Goal: Task Accomplishment & Management: Manage account settings

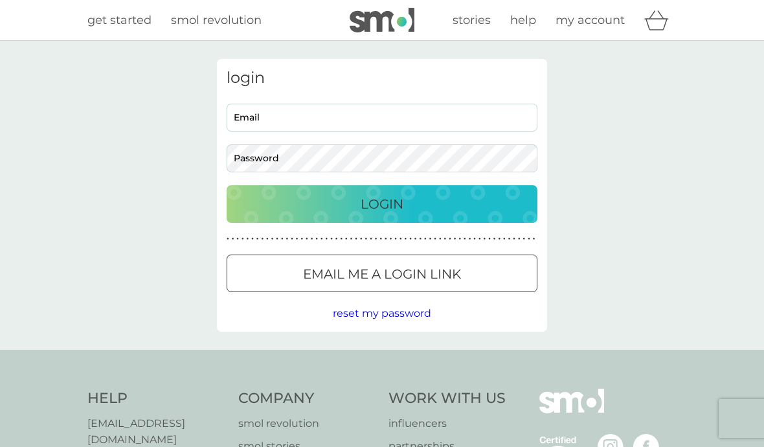
click at [297, 120] on input "Email" at bounding box center [382, 118] width 311 height 28
type input "jeanandron@btconnect.com"
click at [382, 203] on button "Login" at bounding box center [382, 204] width 311 height 38
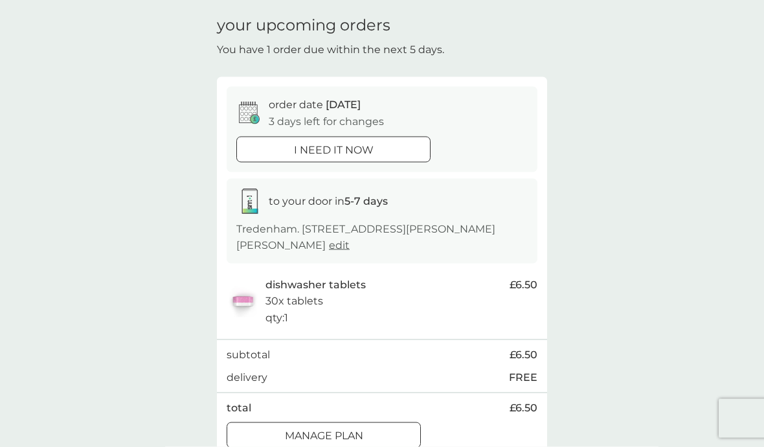
scroll to position [48, 0]
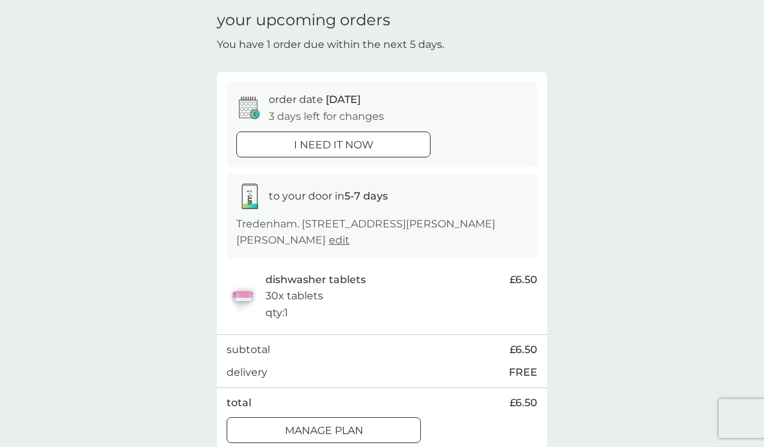
click at [324, 429] on div at bounding box center [324, 431] width 47 height 14
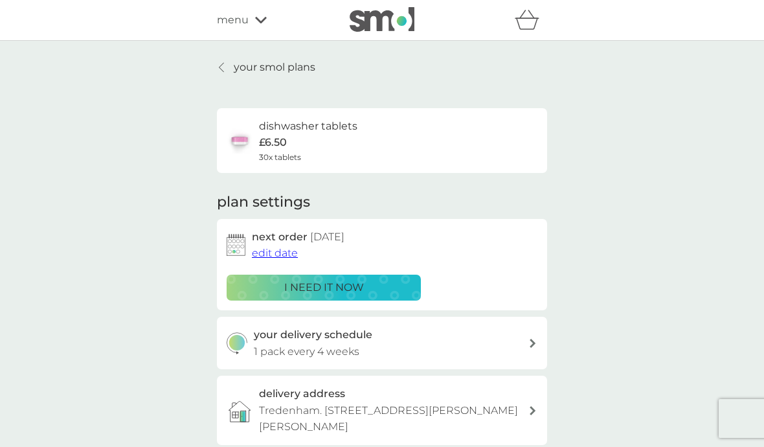
click at [456, 152] on div "dishwasher tablets £6.50 30x tablets" at bounding box center [382, 140] width 311 height 45
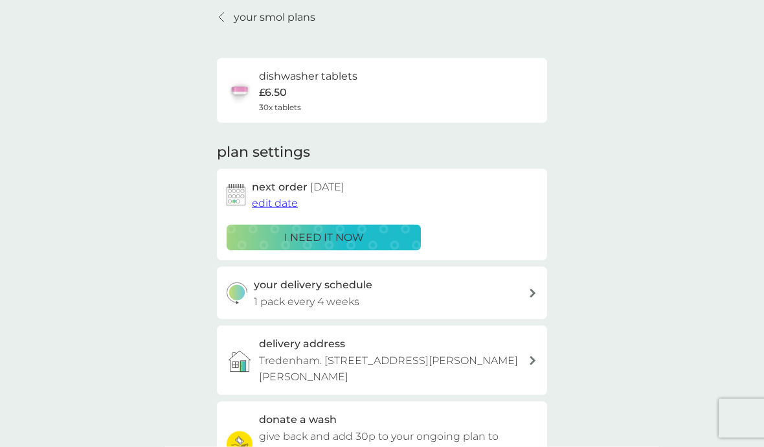
scroll to position [51, 0]
click at [282, 200] on span "edit date" at bounding box center [275, 202] width 46 height 12
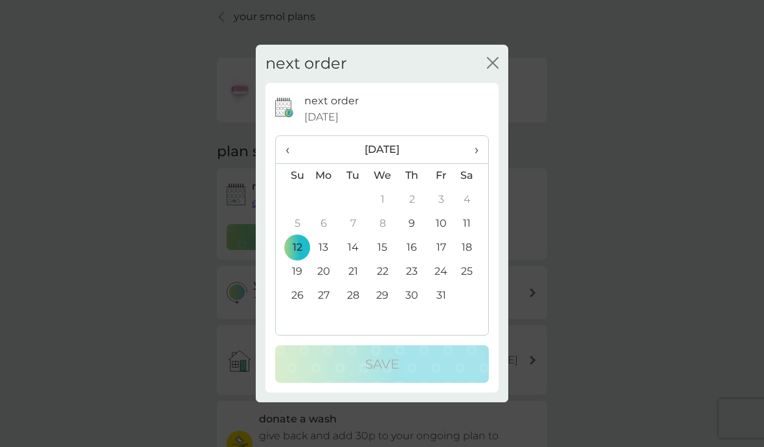
click at [300, 308] on td "26" at bounding box center [292, 296] width 33 height 24
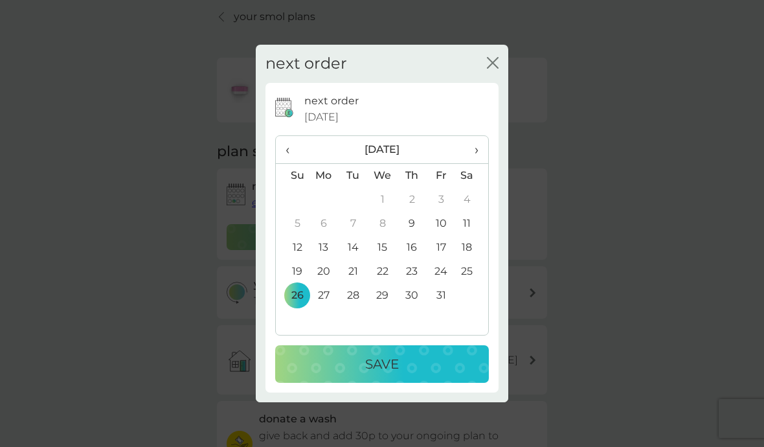
click at [387, 374] on p "Save" at bounding box center [382, 364] width 34 height 21
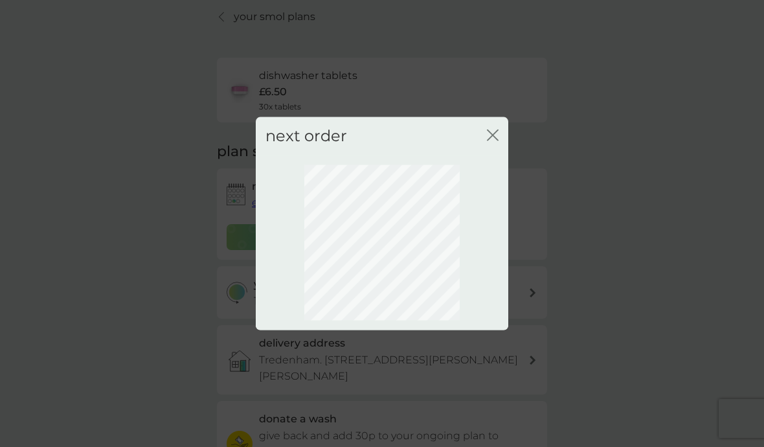
scroll to position [39, 0]
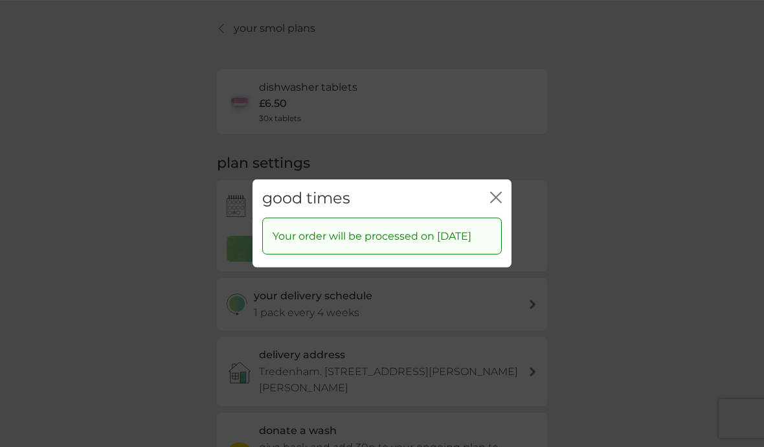
click at [492, 203] on icon "close" at bounding box center [496, 198] width 12 height 12
